Goal: Transaction & Acquisition: Subscribe to service/newsletter

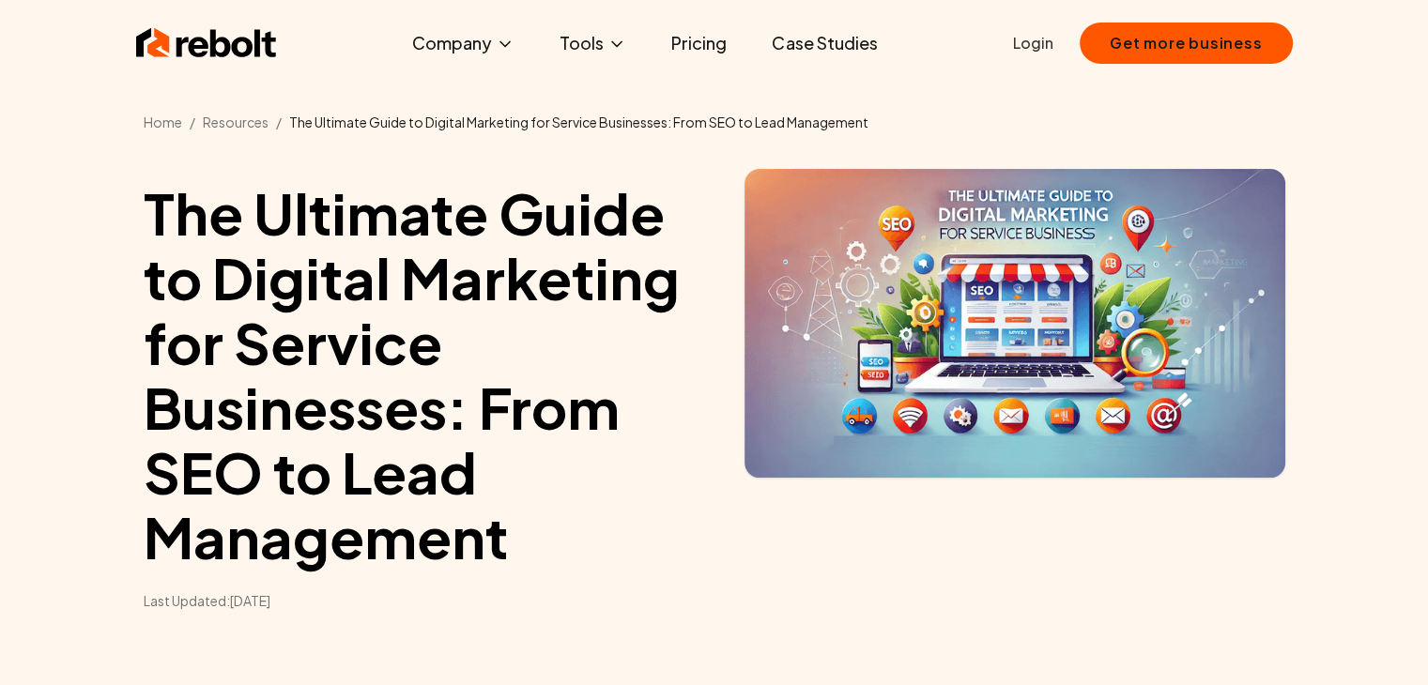
click at [1427, 0] on html "Rebolt Company About Blog Jobs Tools Google Review QR Code Generator Google Bus…" at bounding box center [714, 342] width 1428 height 685
click at [719, 43] on link "Pricing" at bounding box center [698, 43] width 85 height 38
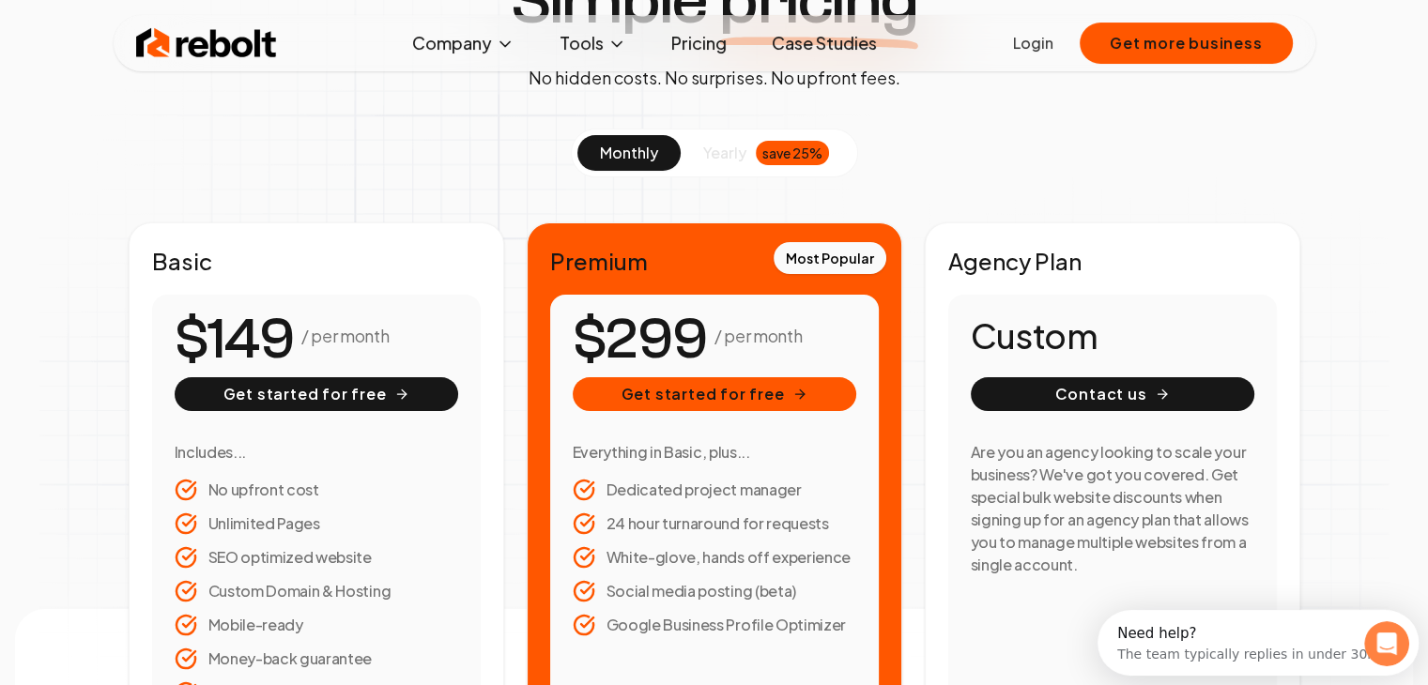
scroll to position [187, 0]
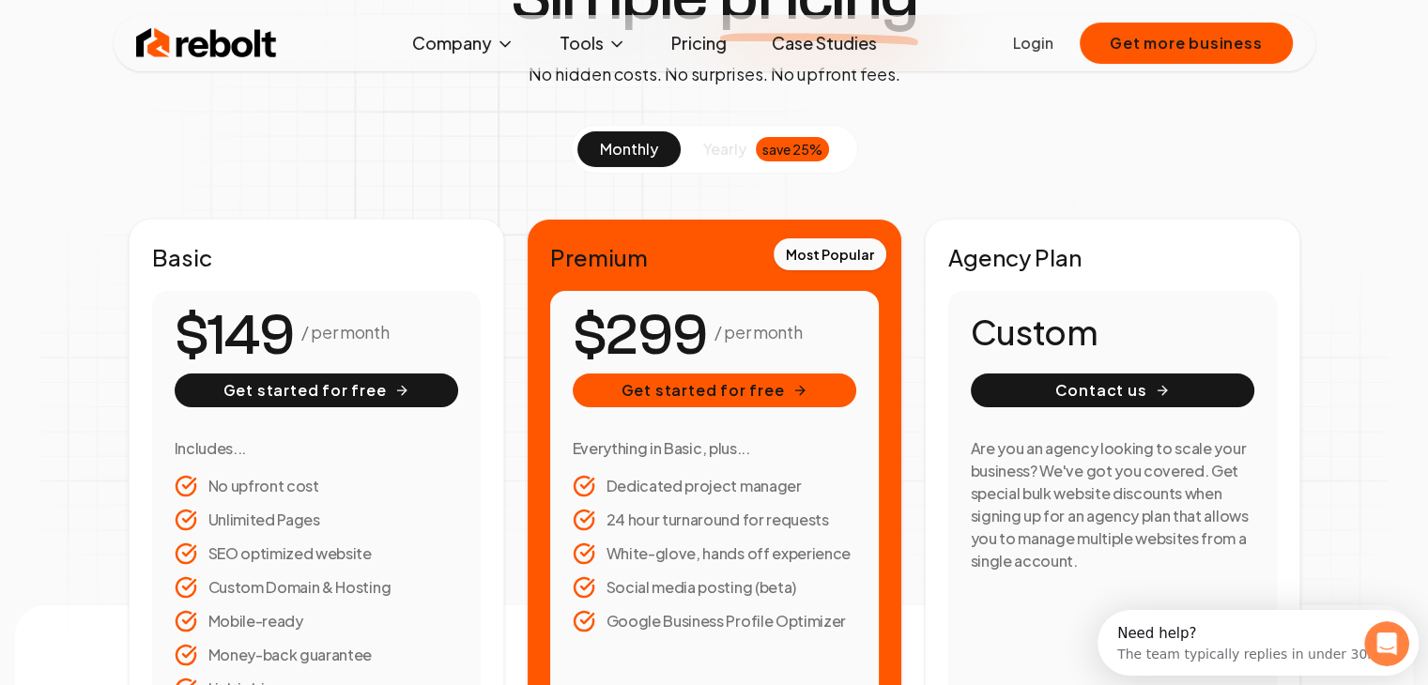
drag, startPoint x: 653, startPoint y: 331, endPoint x: 690, endPoint y: 325, distance: 37.2
click at [690, 325] on span "0 1 2 3 4 5 6 7 8 9 0 1 2 3 4 5 6 7 8 9 0 1 2 3 4 5 6 7 8 9" at bounding box center [655, 336] width 101 height 70
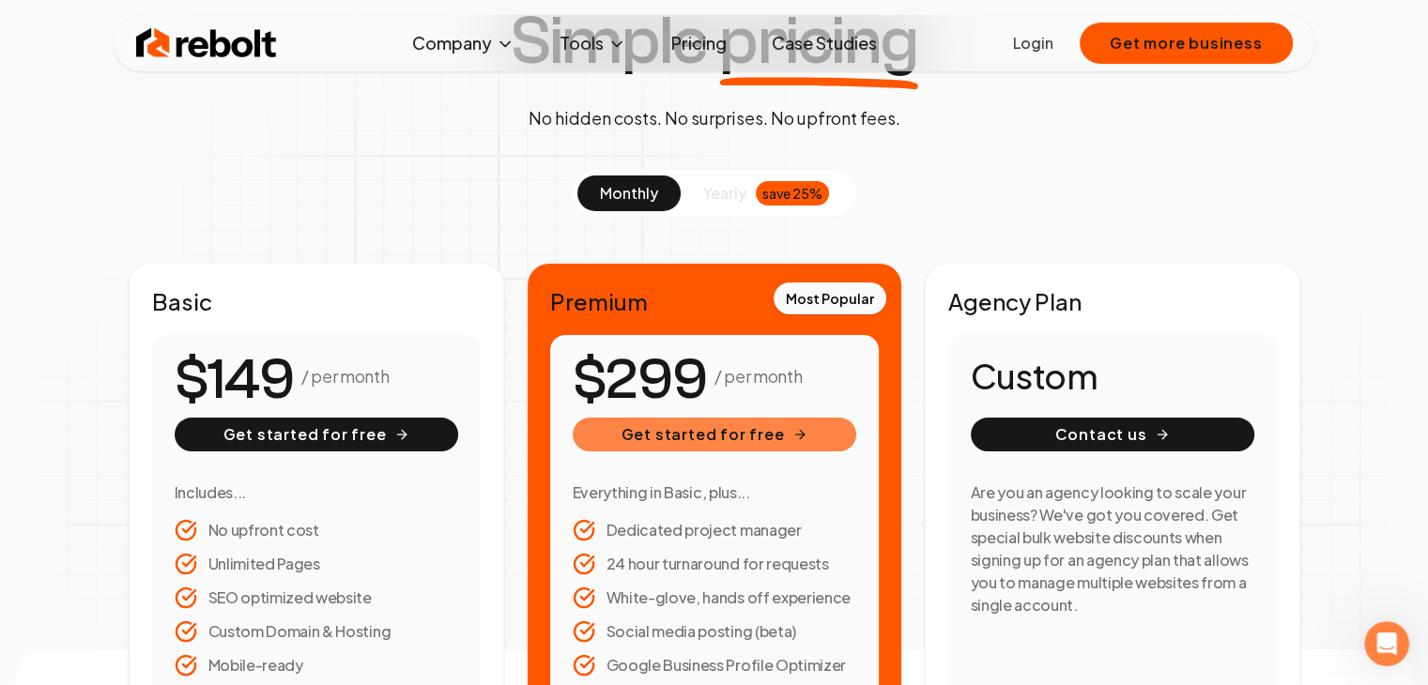
scroll to position [146, 0]
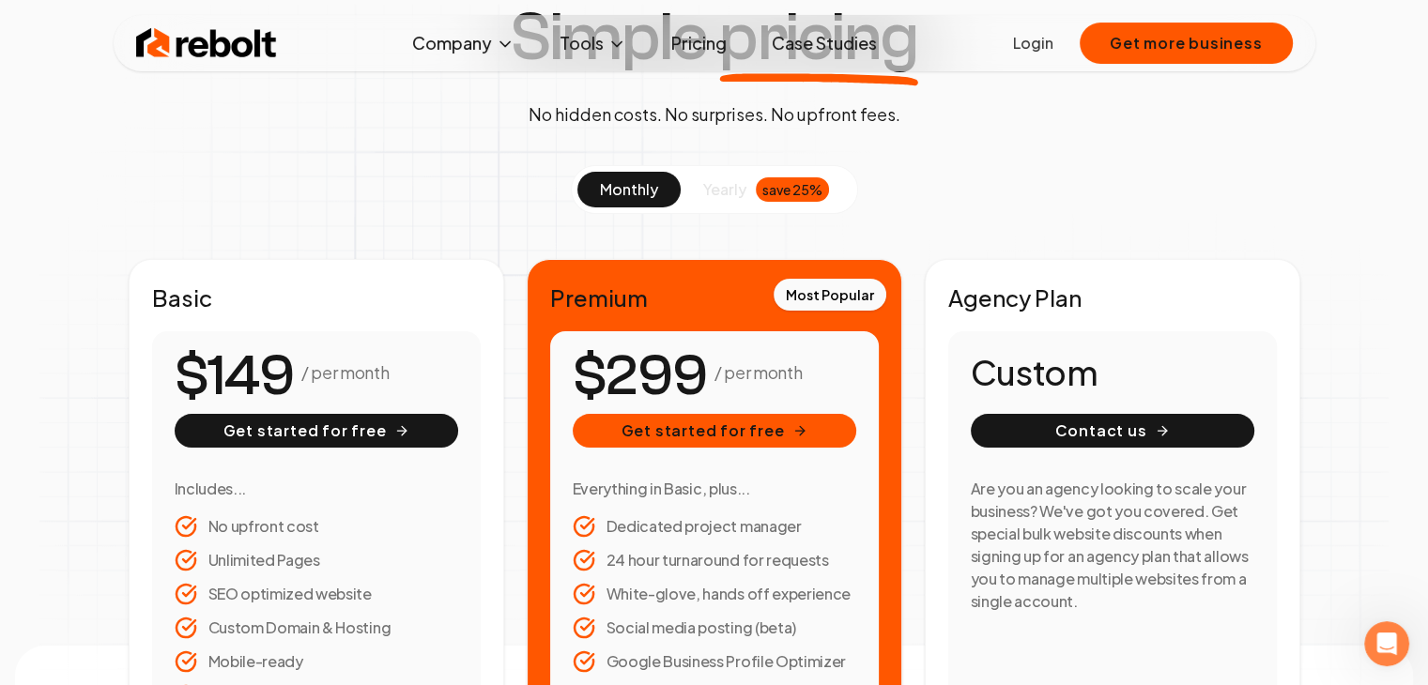
click at [68, 515] on div "Simple pricing No hidden costs. No surprises. No upfront fees. monthly yearly s…" at bounding box center [714, 395] width 1428 height 783
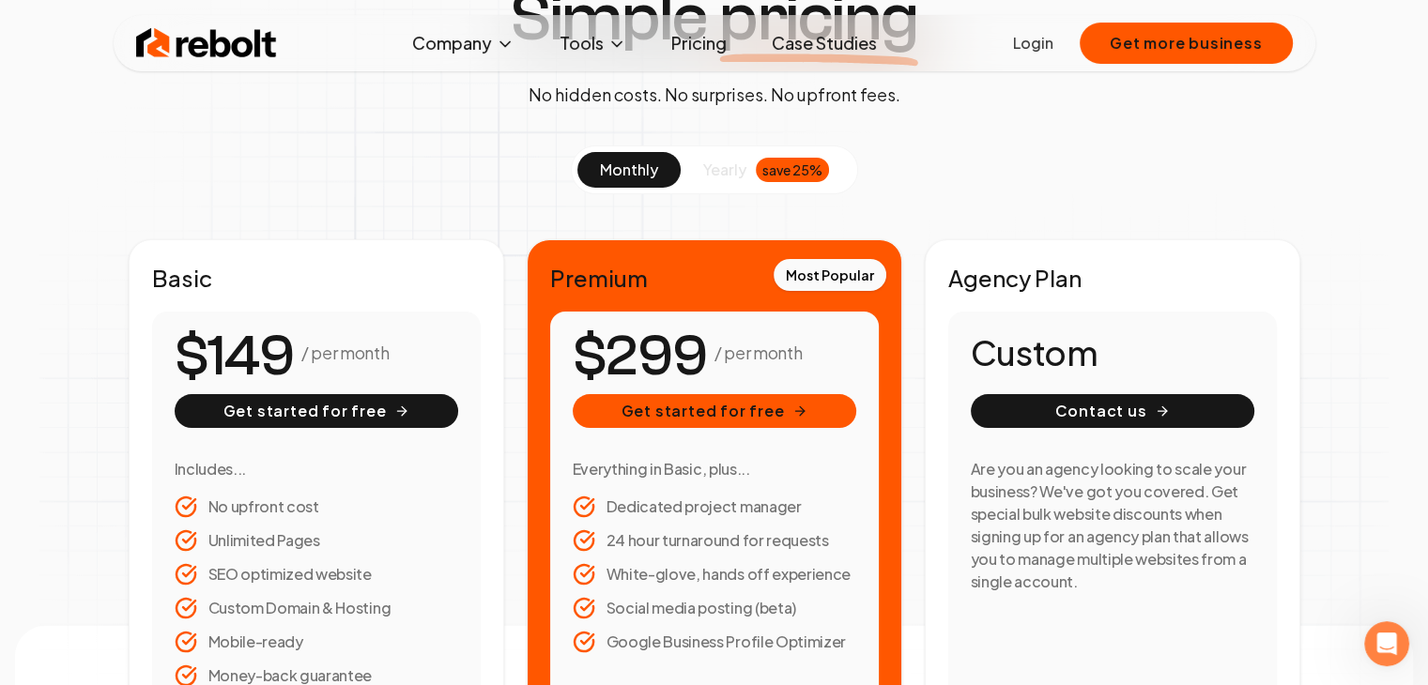
scroll to position [267, 0]
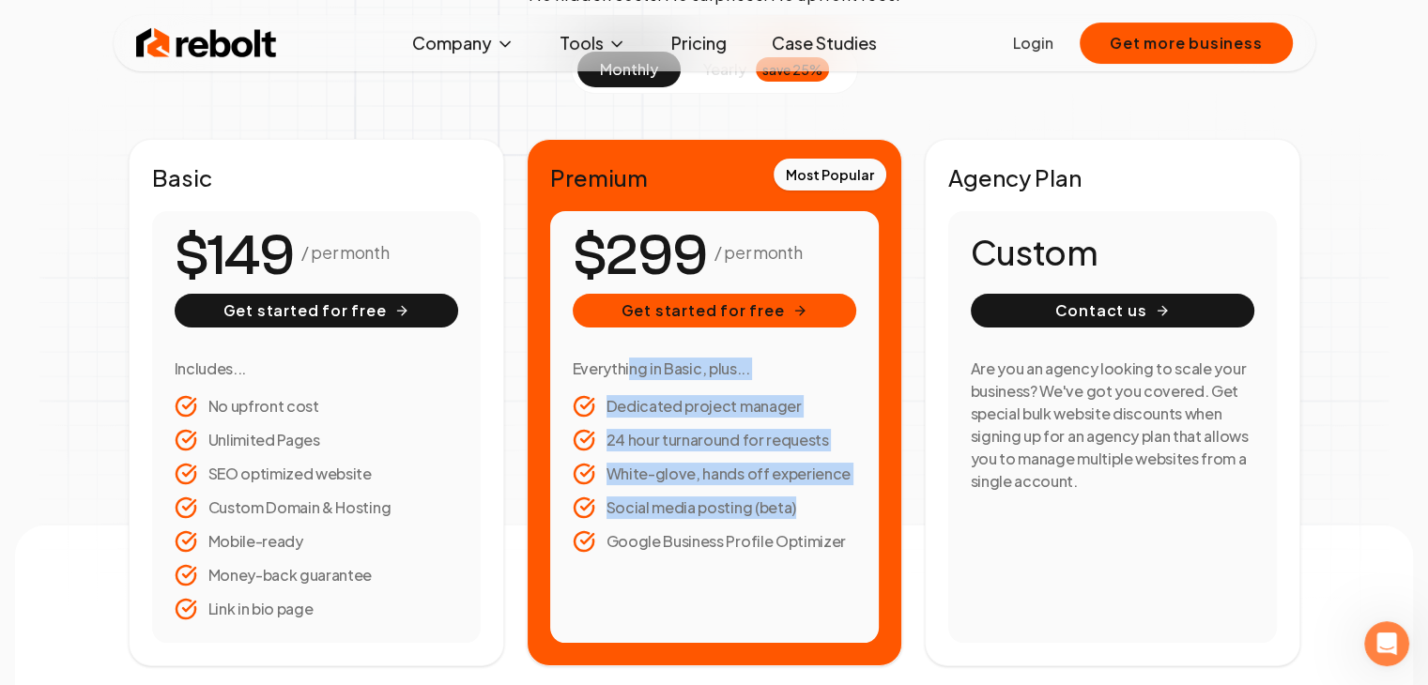
drag, startPoint x: 847, startPoint y: 544, endPoint x: 623, endPoint y: 367, distance: 284.8
click at [623, 367] on div "Everything in Basic, plus... Dedicated project manager 24 hour turnaround for r…" at bounding box center [715, 455] width 284 height 195
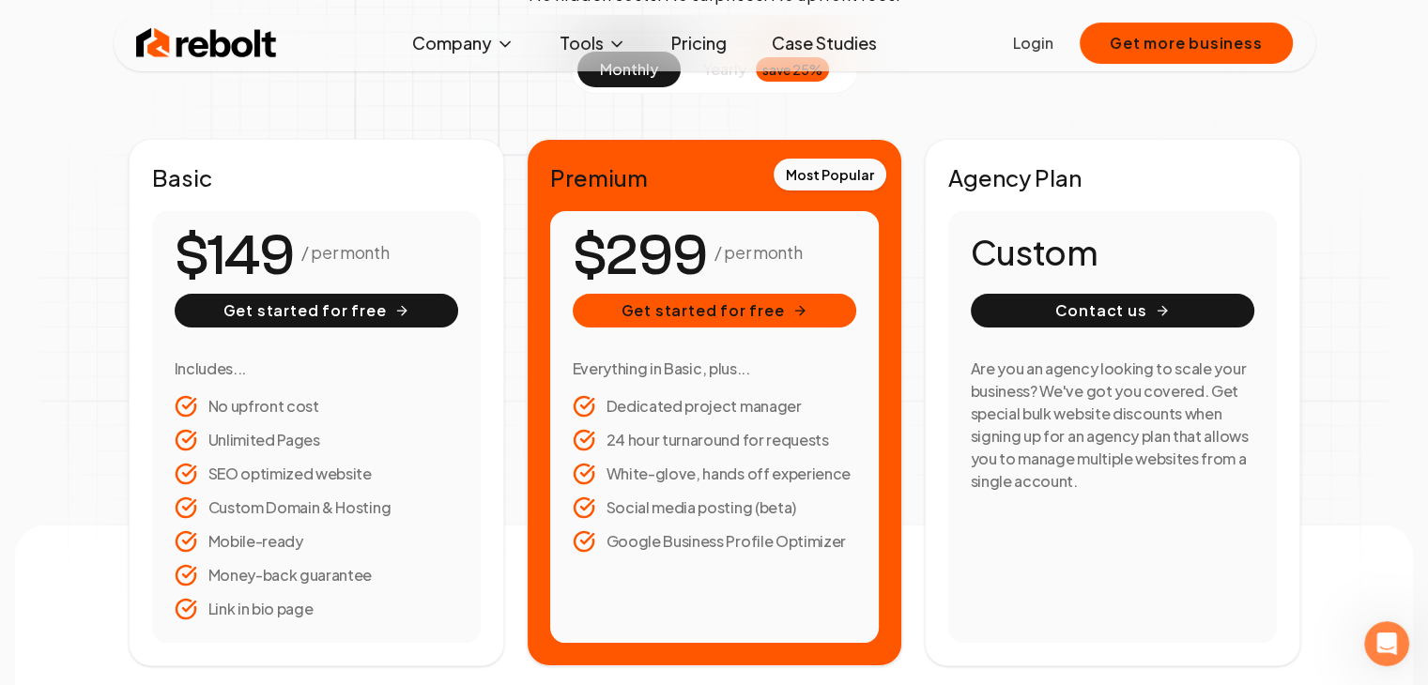
click at [612, 368] on h3 "Everything in Basic, plus..." at bounding box center [715, 369] width 284 height 23
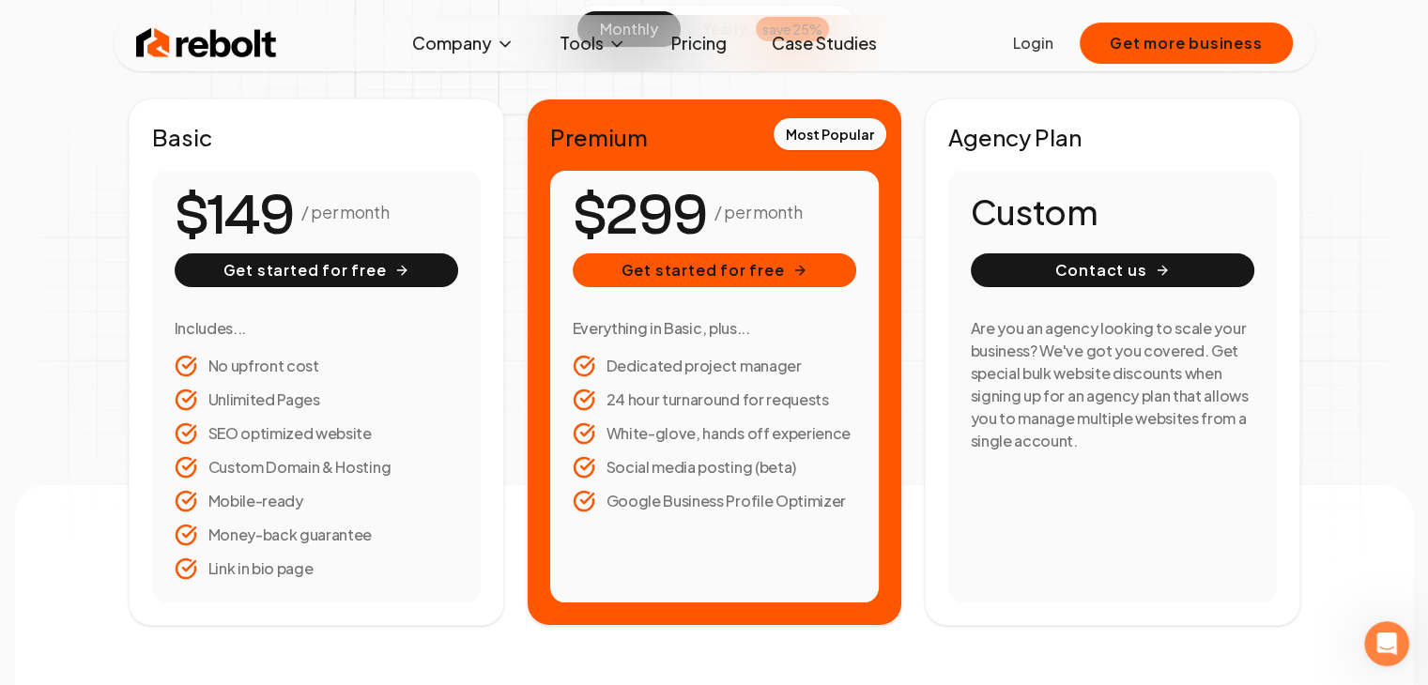
scroll to position [51, 0]
